Goal: Task Accomplishment & Management: Manage account settings

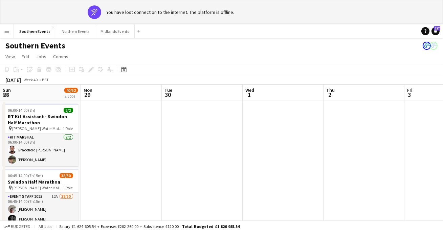
scroll to position [0, 267]
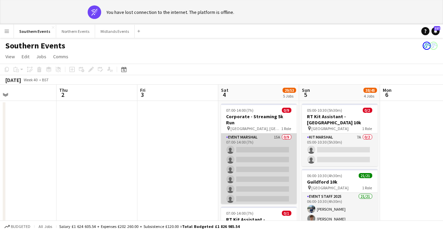
click at [252, 135] on app-card-role "Event Marshal 15A 0/9 07:00-14:00 (7h) single-neutral-actions single-neutral-ac…" at bounding box center [259, 184] width 76 height 102
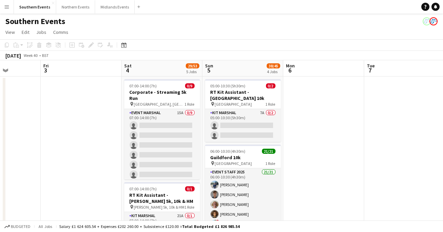
scroll to position [0, 199]
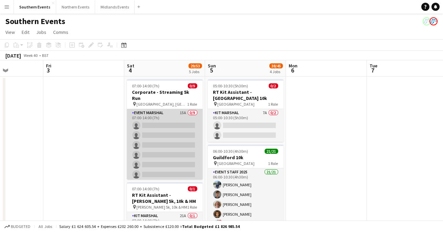
click at [179, 167] on app-card-role "Event Marshal 15A 0/9 07:00-14:00 (7h) single-neutral-actions single-neutral-ac…" at bounding box center [165, 160] width 76 height 102
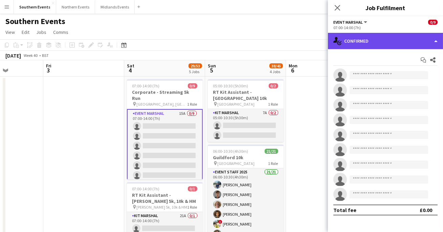
click at [372, 40] on div "single-neutral-actions-check-2 Confirmed" at bounding box center [385, 41] width 115 height 16
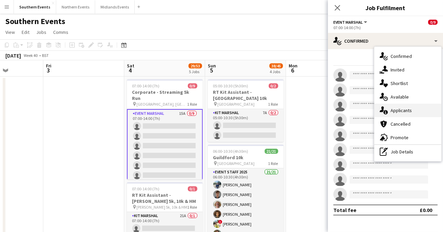
click at [400, 113] on span "Applicants" at bounding box center [401, 110] width 21 height 6
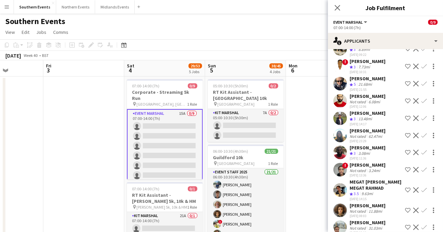
scroll to position [56, 0]
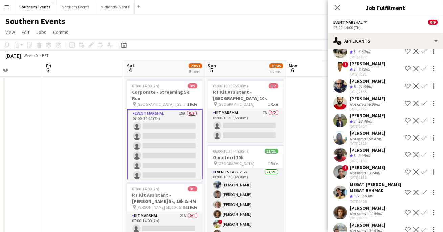
click at [337, 88] on app-user-avatar at bounding box center [341, 86] width 14 height 14
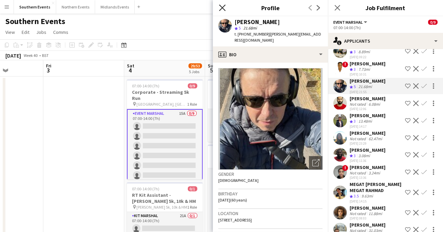
click at [221, 9] on icon at bounding box center [222, 7] width 6 height 6
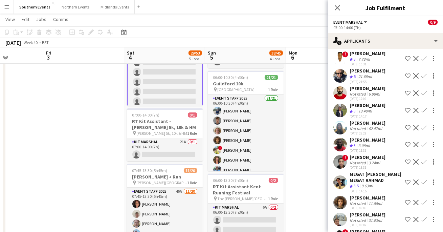
scroll to position [63, 0]
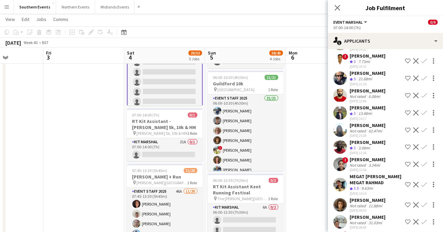
click at [425, 77] on app-icon "Confirm" at bounding box center [424, 78] width 5 height 5
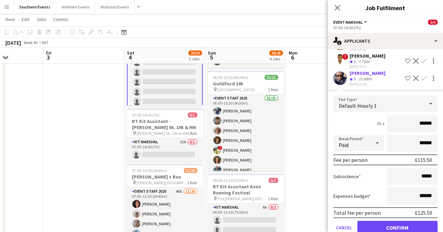
click at [425, 124] on input "******" at bounding box center [412, 123] width 51 height 17
click at [338, 8] on icon at bounding box center [337, 7] width 6 height 6
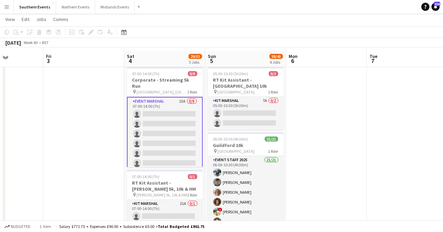
scroll to position [9, 0]
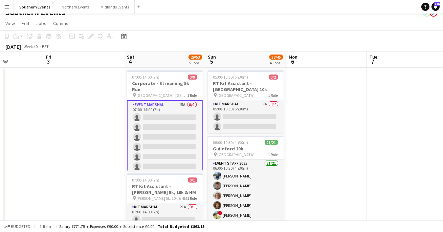
click at [184, 116] on app-card-role "Event Marshal 15A 0/9 07:00-14:00 (7h) single-neutral-actions single-neutral-ac…" at bounding box center [165, 151] width 76 height 103
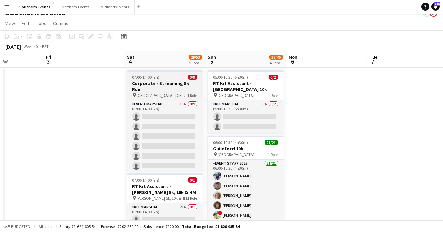
click at [180, 84] on h3 "Corporate - Streaming 5k Run" at bounding box center [165, 86] width 76 height 12
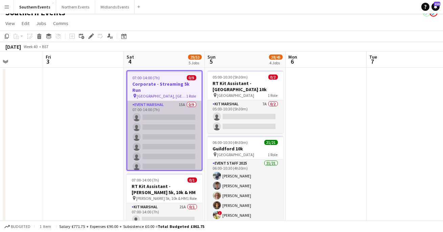
click at [148, 143] on app-card-role "Event Marshal 15A 0/9 07:00-14:00 (7h) single-neutral-actions single-neutral-ac…" at bounding box center [164, 152] width 75 height 102
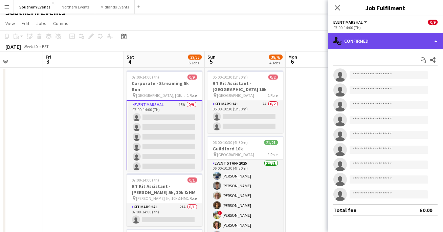
click at [359, 36] on div "single-neutral-actions-check-2 Confirmed" at bounding box center [385, 41] width 115 height 16
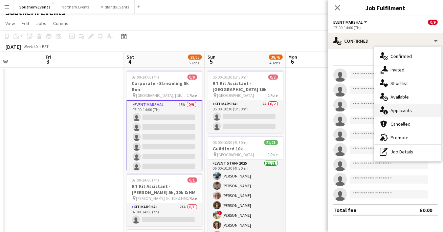
click at [394, 111] on span "Applicants" at bounding box center [401, 110] width 21 height 6
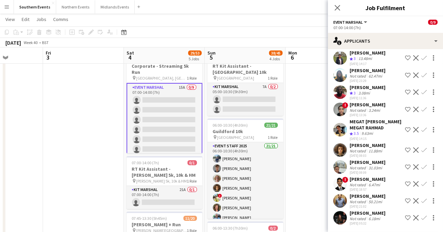
scroll to position [0, 0]
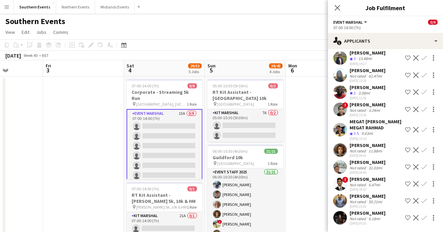
click at [341, 126] on app-user-avatar at bounding box center [341, 130] width 14 height 14
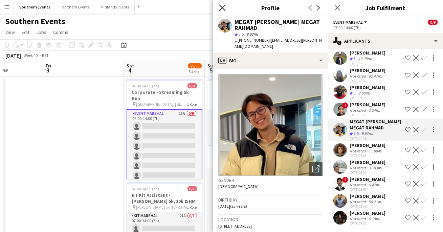
click at [223, 8] on icon at bounding box center [222, 7] width 6 height 6
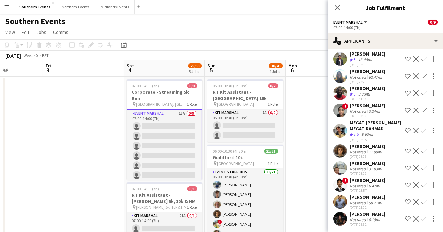
scroll to position [113, 0]
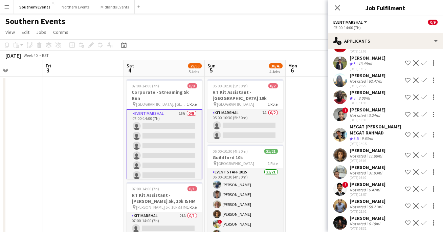
click at [341, 97] on app-user-avatar at bounding box center [341, 97] width 14 height 14
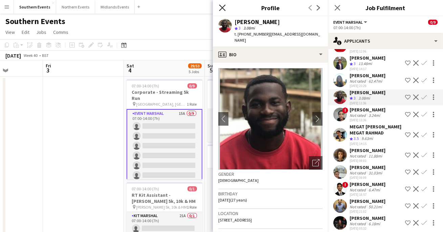
click at [221, 7] on icon "Close pop-in" at bounding box center [222, 7] width 6 height 6
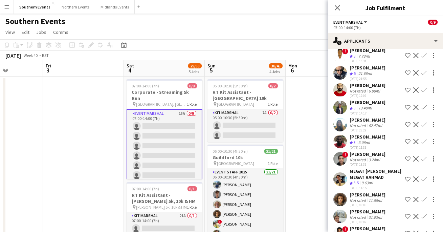
scroll to position [0, 0]
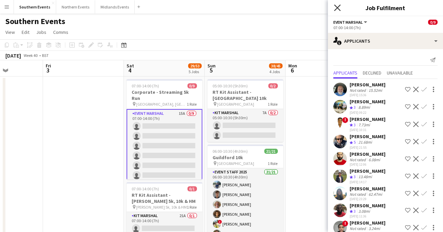
click at [337, 9] on icon "Close pop-in" at bounding box center [337, 7] width 6 height 6
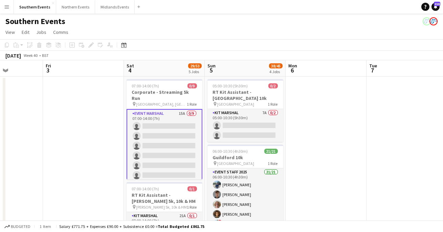
click at [300, 14] on div "Southern Events" at bounding box center [221, 20] width 443 height 13
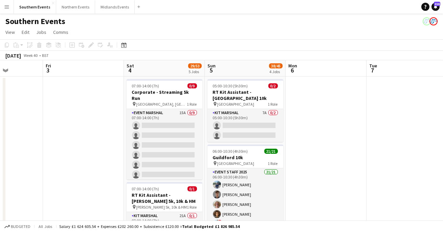
click at [257, 32] on app-page-menu "View Day view expanded Day view collapsed Month view Date picker Jump to [DATE]…" at bounding box center [221, 32] width 443 height 13
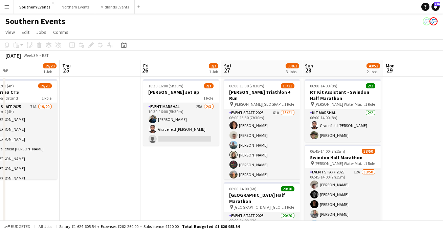
scroll to position [0, 172]
